Goal: Task Accomplishment & Management: Manage account settings

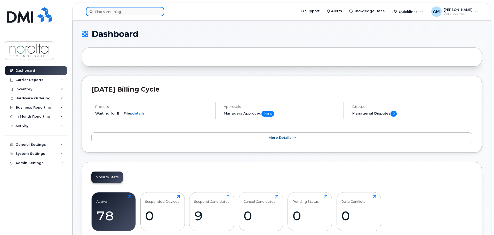
click at [123, 10] on input at bounding box center [125, 11] width 78 height 9
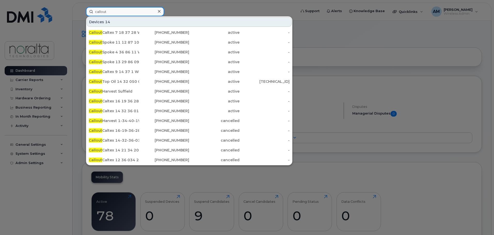
type input "callout"
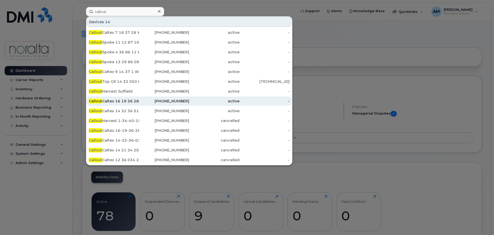
click at [135, 100] on div "Callout Caltex 16 19 36 28 W3" at bounding box center [114, 101] width 50 height 5
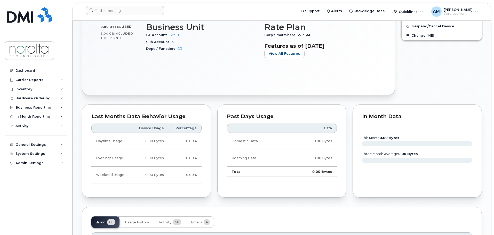
scroll to position [103, 0]
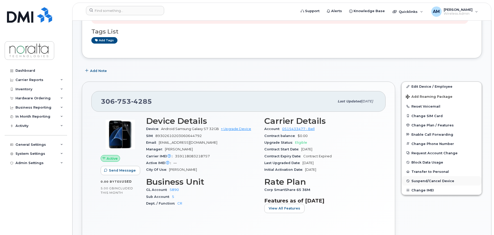
click at [429, 181] on span "Suspend/Cancel Device" at bounding box center [433, 181] width 43 height 4
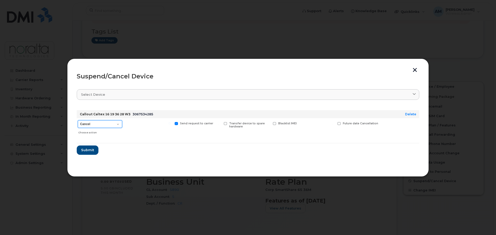
click at [117, 124] on select "Cancel Suspend - Extend Suspension Suspend - Reduced Rate Suspend - Full Rate S…" at bounding box center [100, 124] width 44 height 8
click at [90, 151] on span "Submit" at bounding box center [87, 150] width 13 height 5
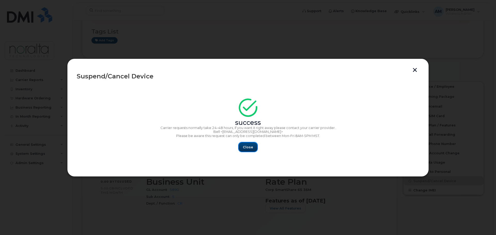
click at [246, 147] on span "Close" at bounding box center [248, 147] width 10 height 5
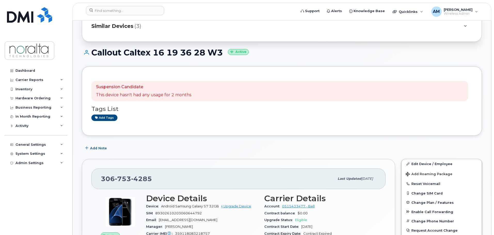
scroll to position [0, 0]
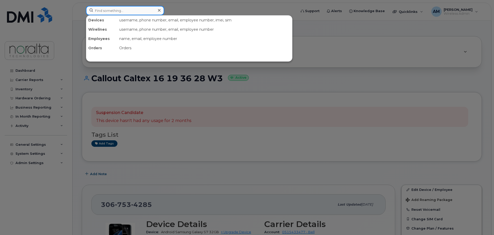
click at [111, 8] on input at bounding box center [125, 10] width 78 height 9
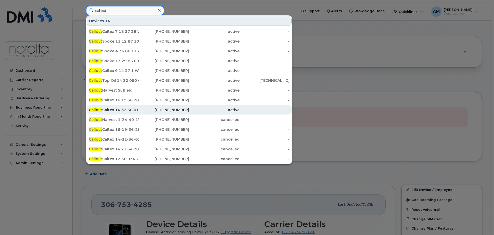
type input "callout"
click at [127, 111] on div "Callout Caltex 14 32 36 01 W4" at bounding box center [114, 109] width 50 height 5
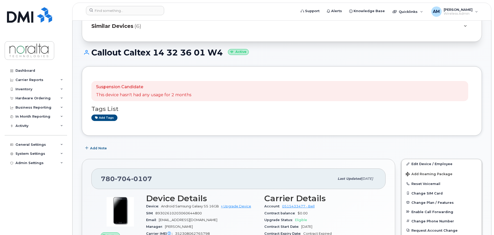
scroll to position [77, 0]
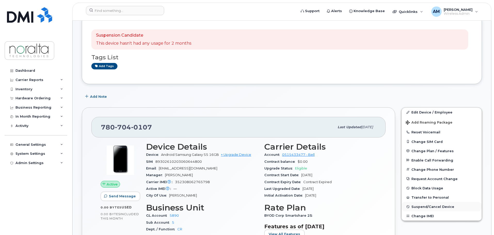
click at [430, 206] on span "Suspend/Cancel Device" at bounding box center [433, 207] width 43 height 4
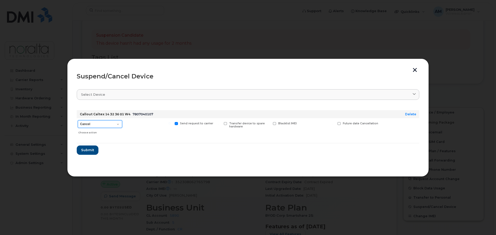
click at [121, 125] on select "Cancel Suspend - Extend Suspension Suspend - Reduced Rate Suspend - Full Rate S…" at bounding box center [100, 124] width 44 height 8
click at [78, 120] on select "Cancel Suspend - Extend Suspension Suspend - Reduced Rate Suspend - Full Rate S…" at bounding box center [100, 124] width 44 height 8
click at [88, 150] on span "Submit" at bounding box center [87, 150] width 13 height 5
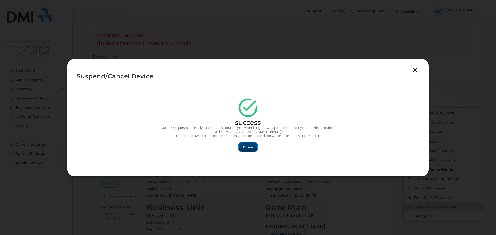
click at [249, 144] on button "Close" at bounding box center [248, 147] width 19 height 9
